Goal: Information Seeking & Learning: Compare options

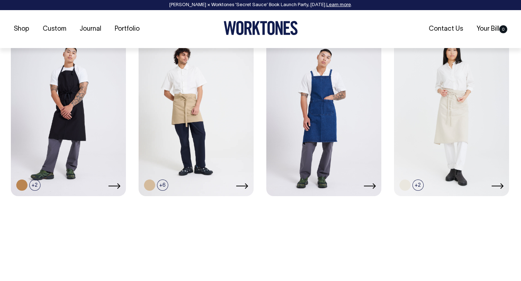
scroll to position [521, 0]
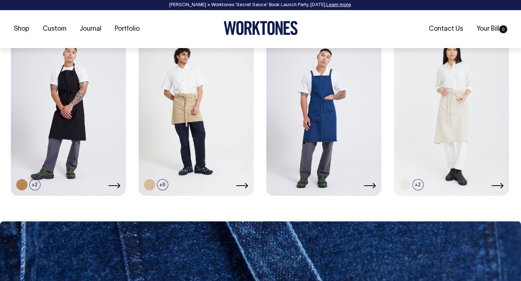
click at [330, 117] on link at bounding box center [323, 108] width 115 height 171
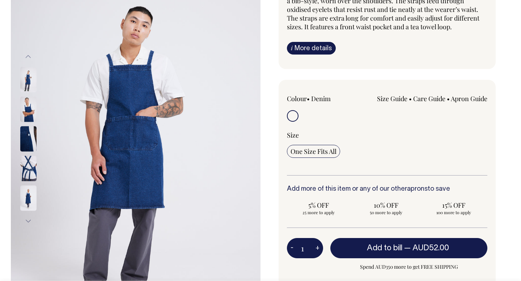
scroll to position [97, 0]
click at [29, 108] on img at bounding box center [28, 109] width 16 height 25
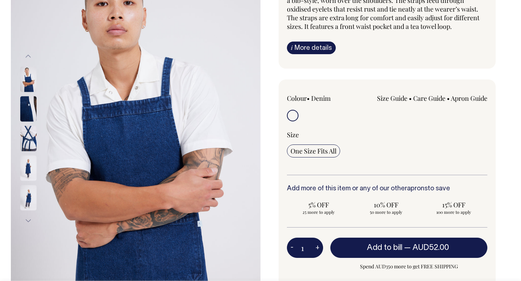
click at [29, 107] on img at bounding box center [28, 109] width 16 height 25
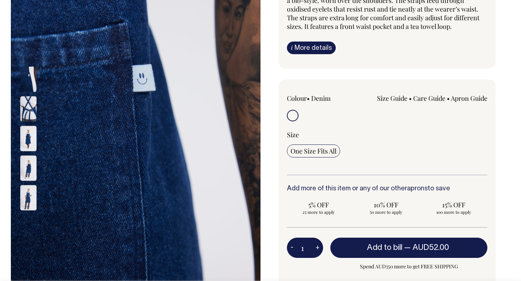
click at [28, 130] on img at bounding box center [28, 138] width 16 height 25
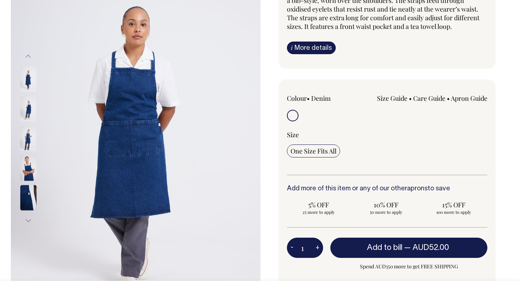
click at [25, 198] on img at bounding box center [28, 197] width 16 height 25
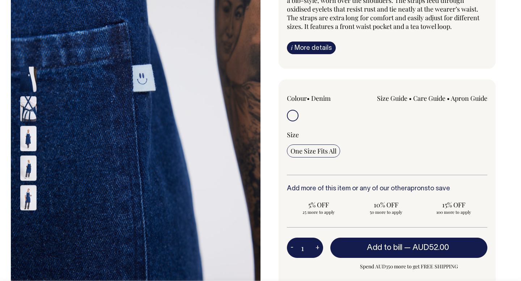
click at [31, 171] on img at bounding box center [28, 168] width 16 height 25
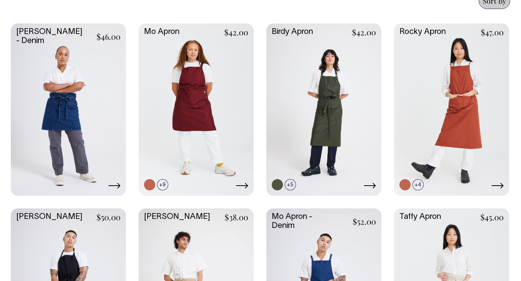
scroll to position [336, 0]
click at [70, 96] on link at bounding box center [68, 108] width 115 height 171
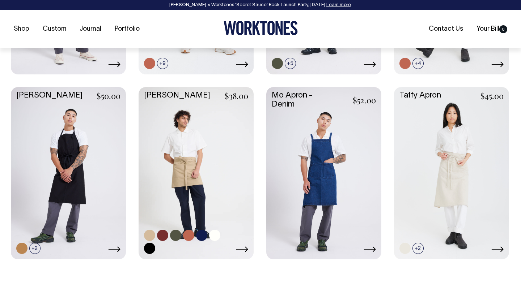
scroll to position [458, 0]
click at [190, 234] on link at bounding box center [188, 235] width 11 height 11
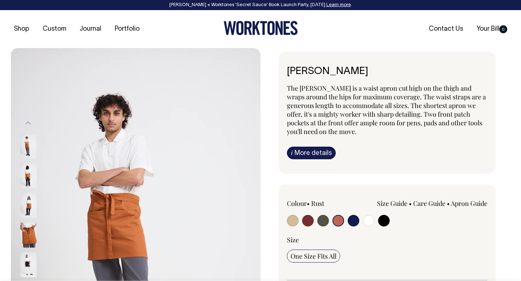
select select "Rust"
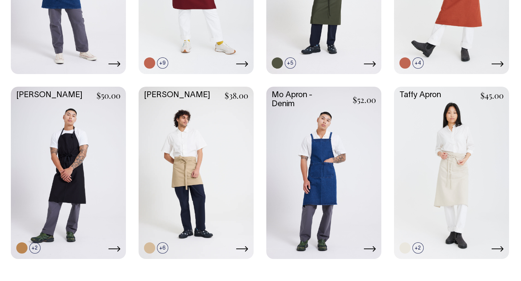
scroll to position [458, 0]
click at [22, 249] on link at bounding box center [21, 248] width 11 height 11
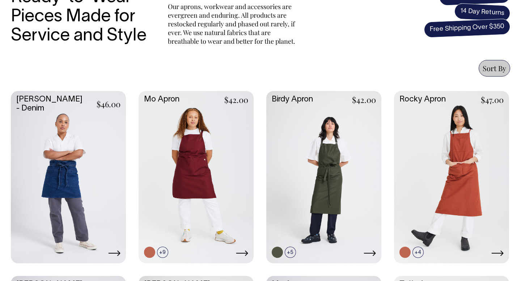
scroll to position [269, 0]
